Goal: Find specific page/section: Find specific page/section

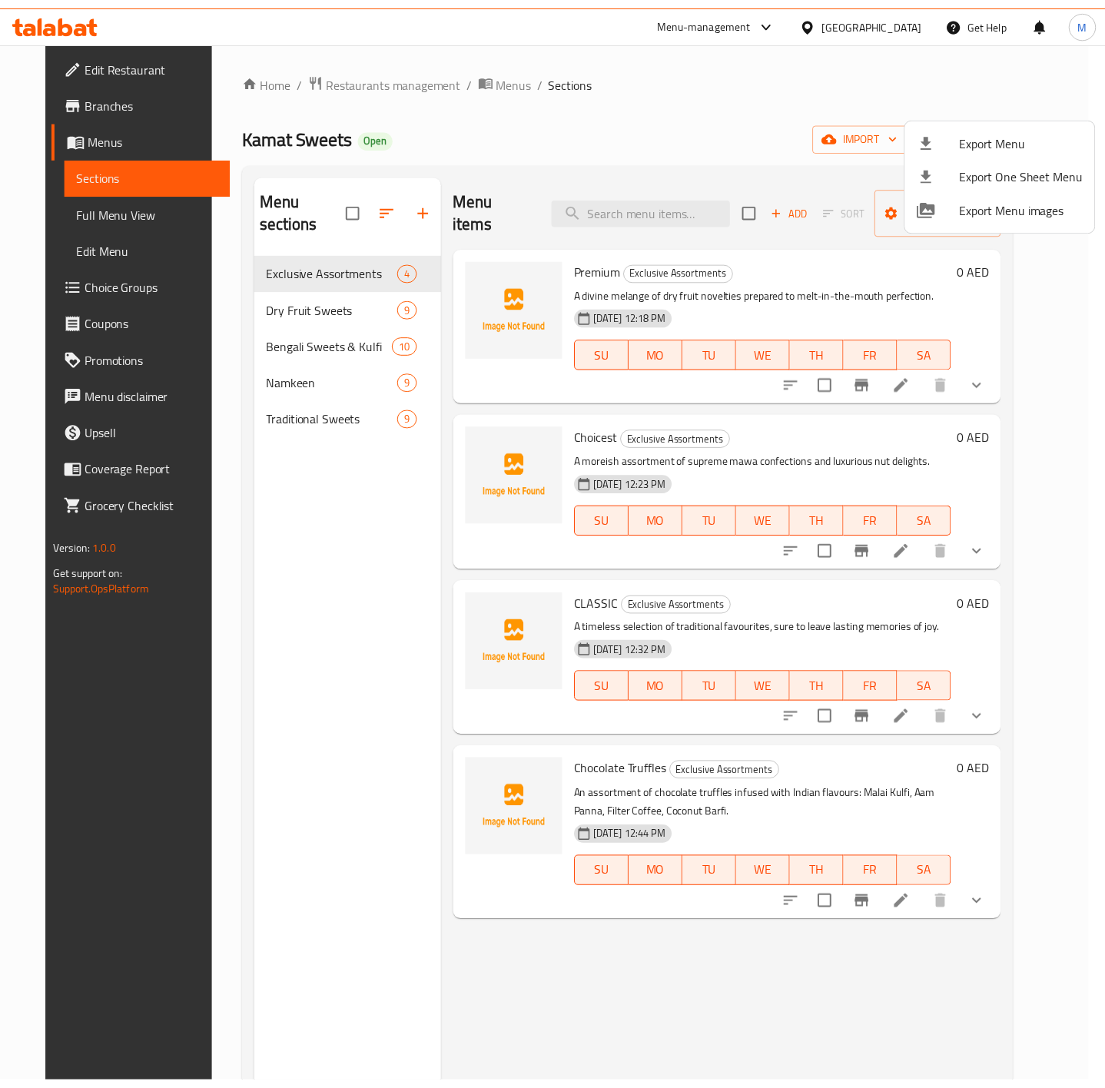
scroll to position [35, 0]
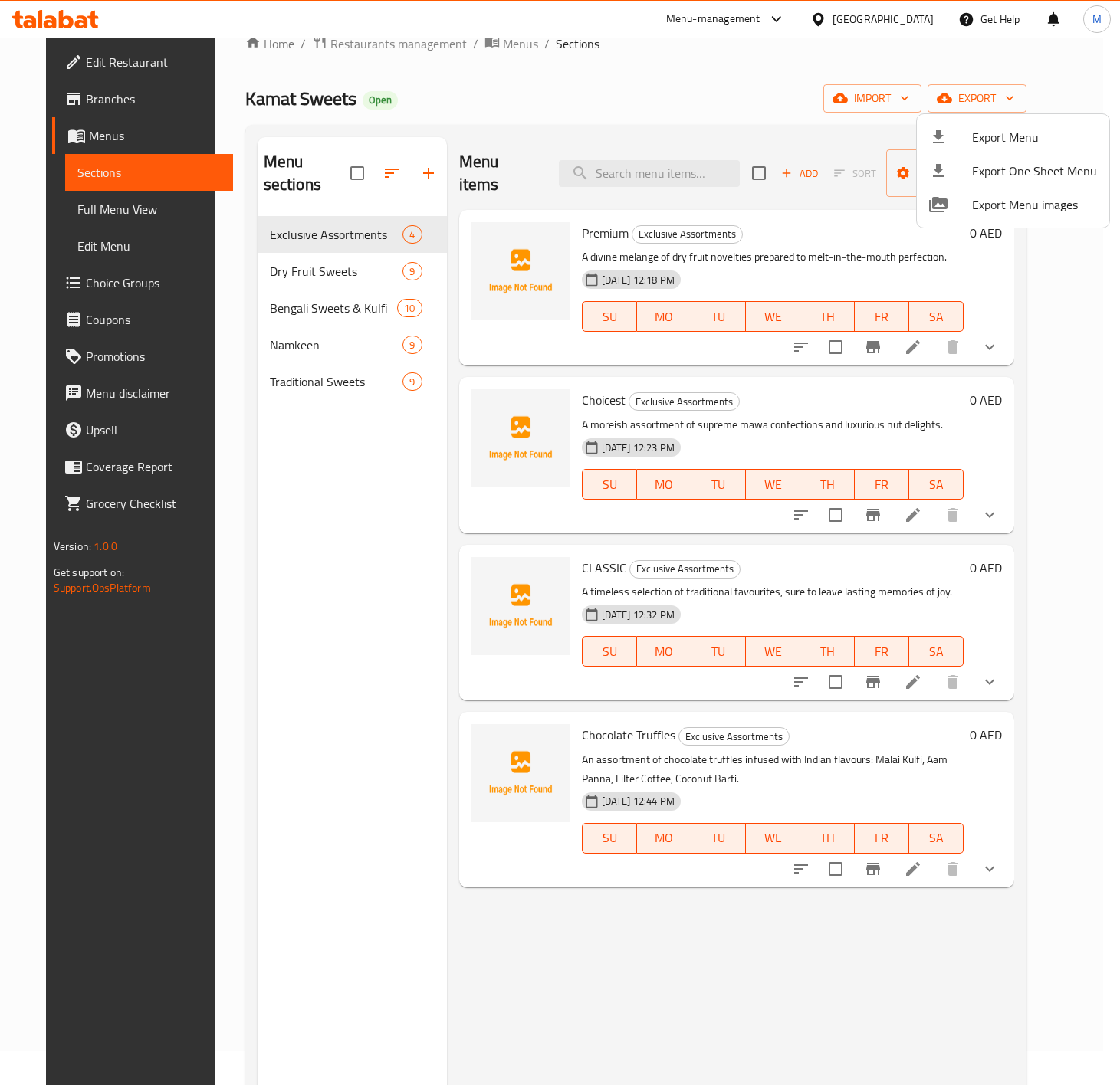
click at [896, 28] on div at bounding box center [560, 542] width 1120 height 1085
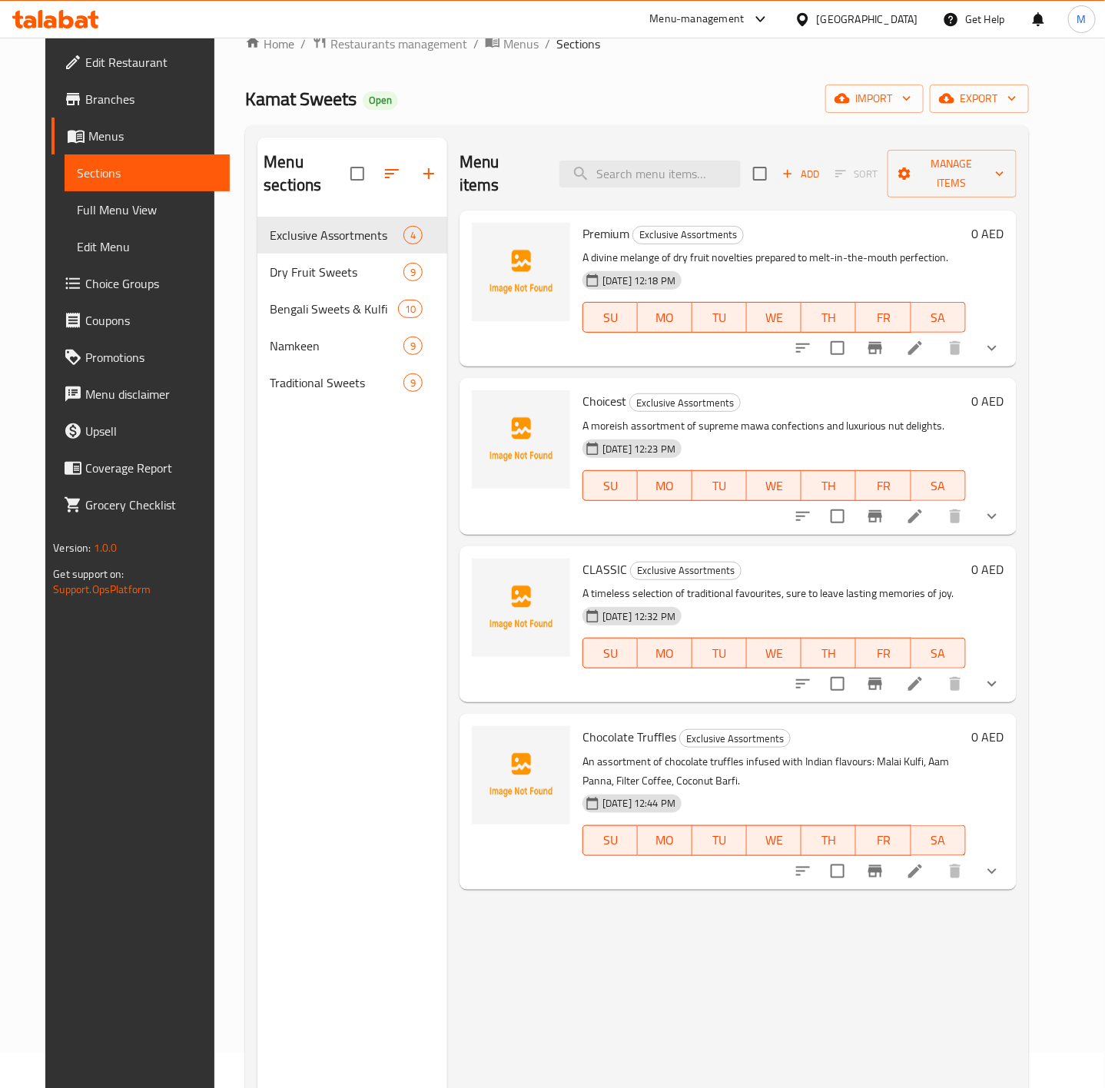
click at [881, 7] on div "[GEOGRAPHIC_DATA]" at bounding box center [856, 19] width 148 height 37
click at [833, 12] on div "[GEOGRAPHIC_DATA]" at bounding box center [867, 19] width 101 height 17
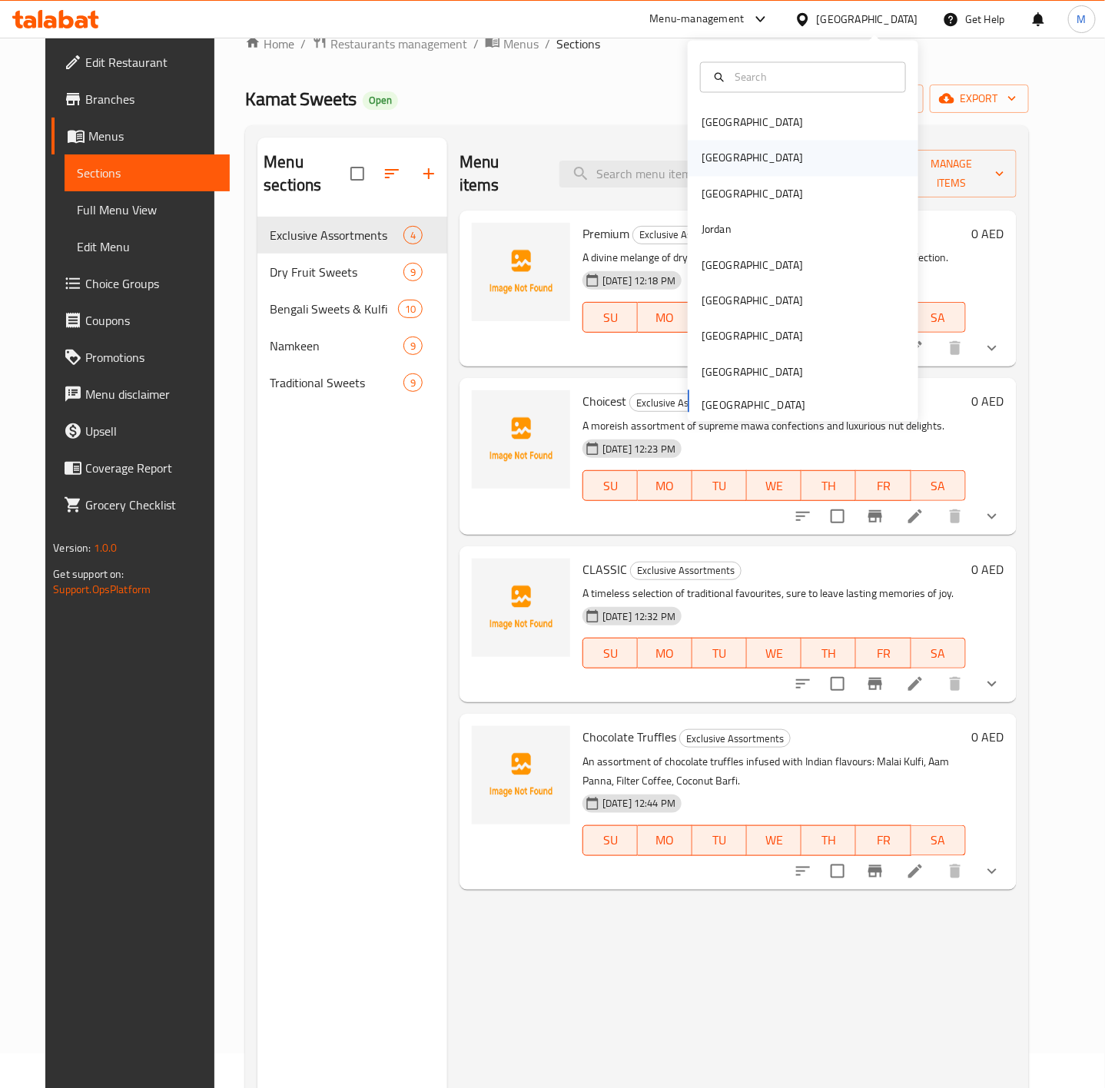
click at [708, 167] on div "[GEOGRAPHIC_DATA]" at bounding box center [752, 158] width 126 height 35
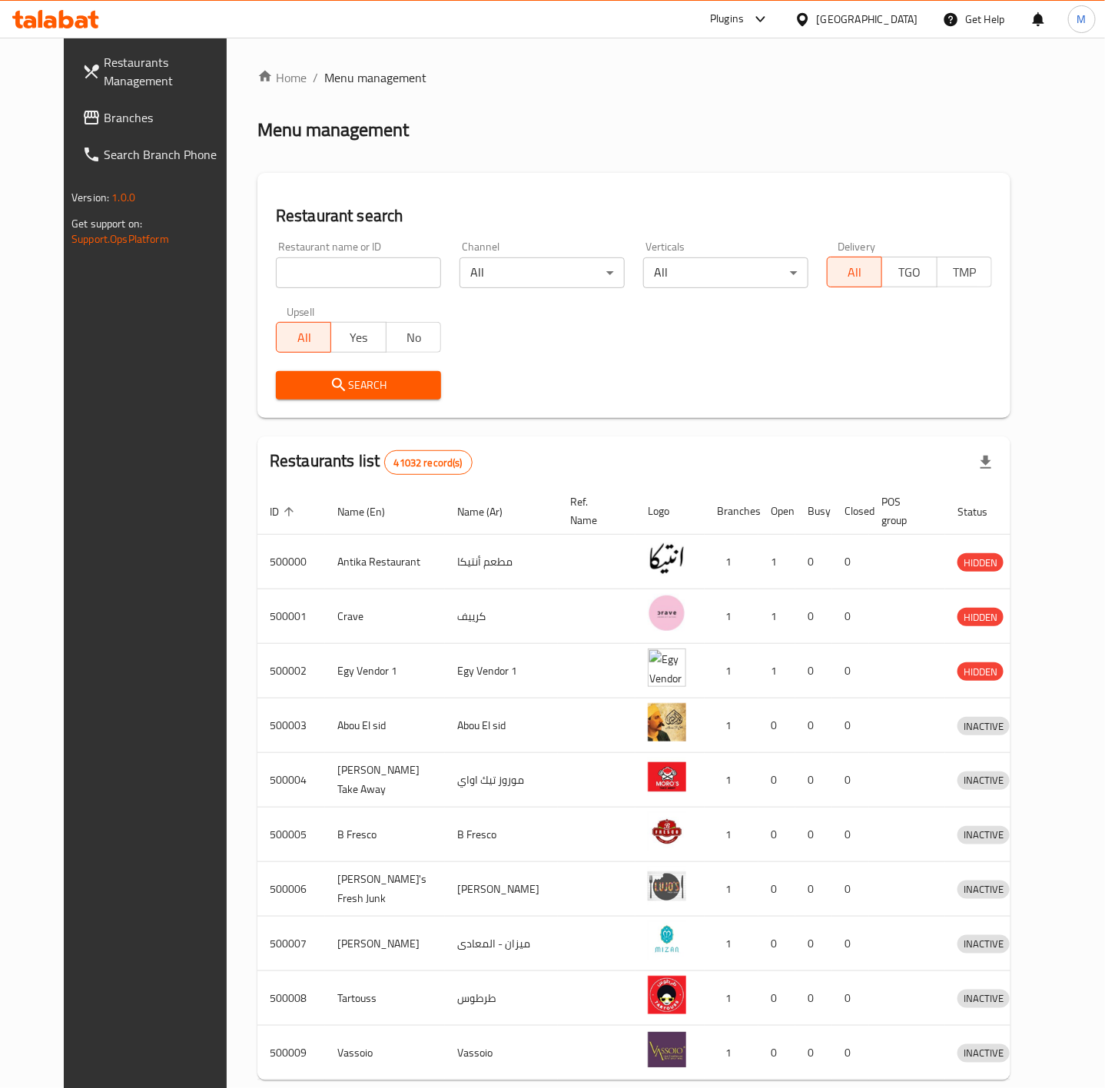
click at [276, 267] on input "search" at bounding box center [358, 272] width 165 height 31
paste input "602597"
type input "602597"
click at [288, 392] on span "Search" at bounding box center [358, 385] width 141 height 19
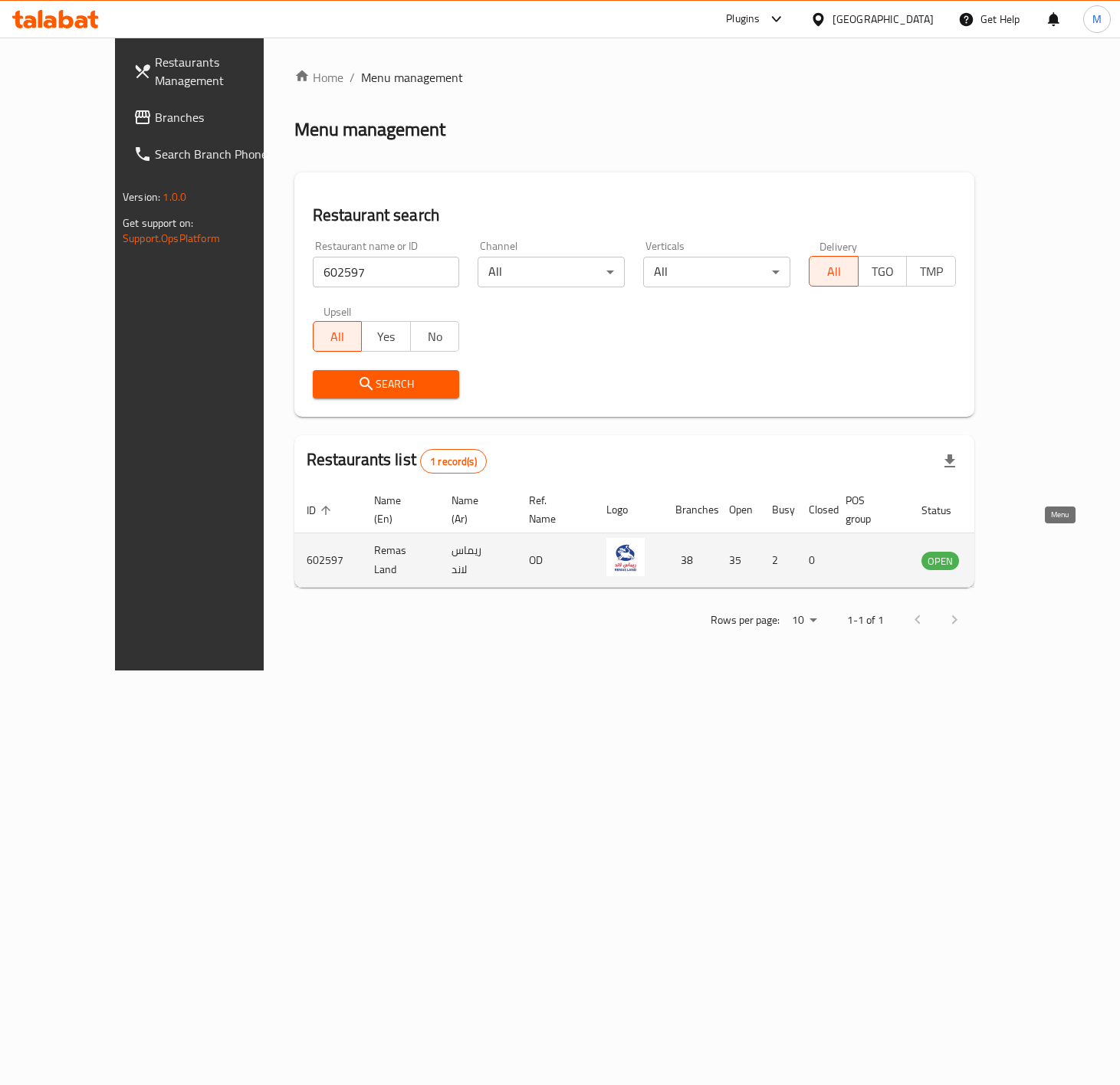
click at [1019, 554] on icon "enhanced table" at bounding box center [1010, 560] width 17 height 13
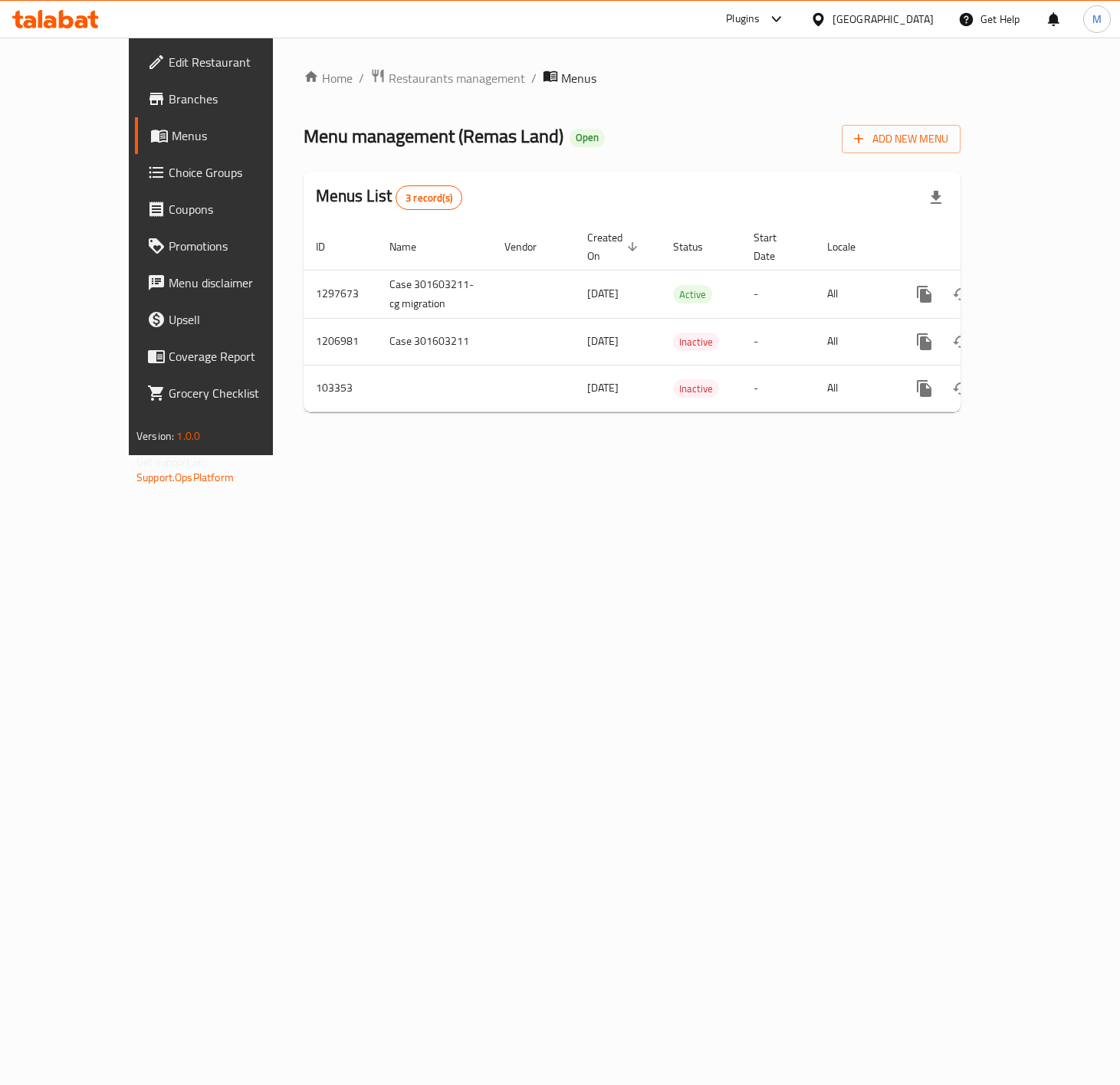
click at [169, 104] on span "Branches" at bounding box center [235, 99] width 135 height 18
